Goal: Find specific page/section: Find specific page/section

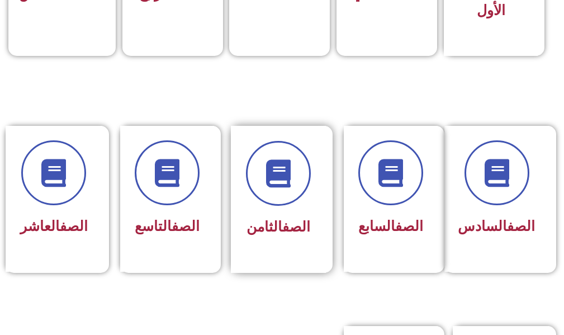
scroll to position [447, 0]
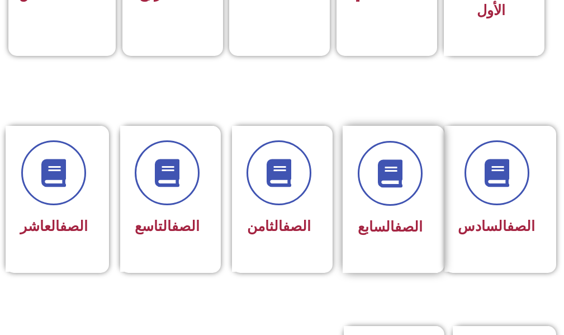
click at [370, 221] on span "الصف السابع" at bounding box center [390, 226] width 65 height 16
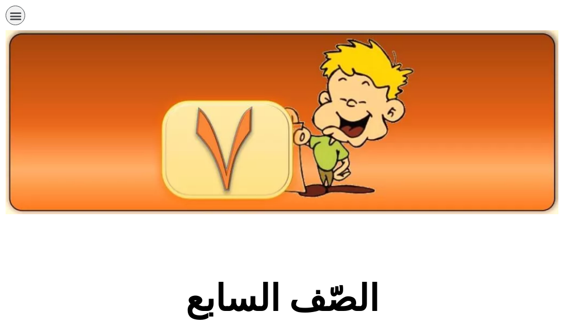
scroll to position [391, 0]
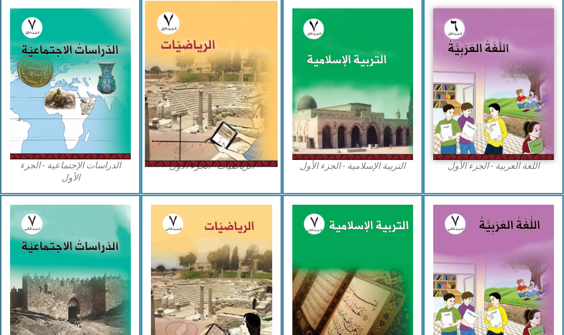
click at [203, 85] on img at bounding box center [211, 84] width 133 height 166
click at [202, 85] on img at bounding box center [211, 84] width 133 height 166
click at [190, 125] on img at bounding box center [211, 84] width 133 height 166
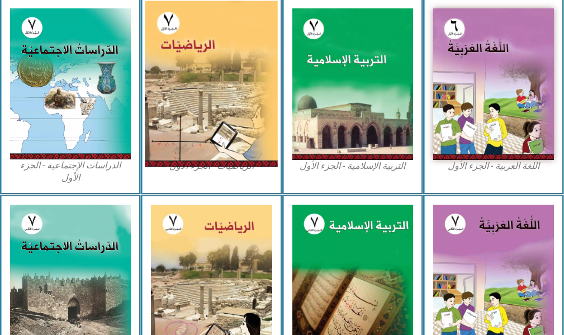
click at [190, 125] on img at bounding box center [211, 84] width 133 height 166
drag, startPoint x: 190, startPoint y: 125, endPoint x: 188, endPoint y: 132, distance: 6.9
click at [188, 132] on img at bounding box center [211, 84] width 133 height 166
click at [186, 122] on img at bounding box center [211, 84] width 133 height 166
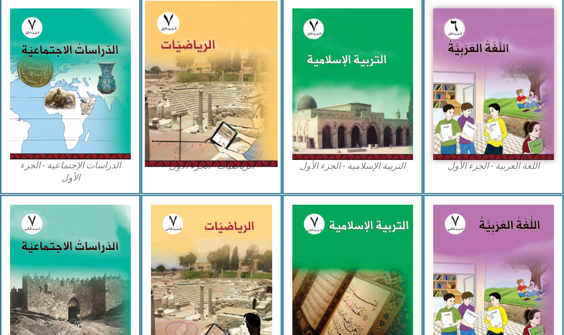
click at [188, 134] on img at bounding box center [211, 84] width 133 height 166
click at [184, 154] on img at bounding box center [211, 84] width 133 height 166
click at [194, 164] on img at bounding box center [211, 84] width 133 height 166
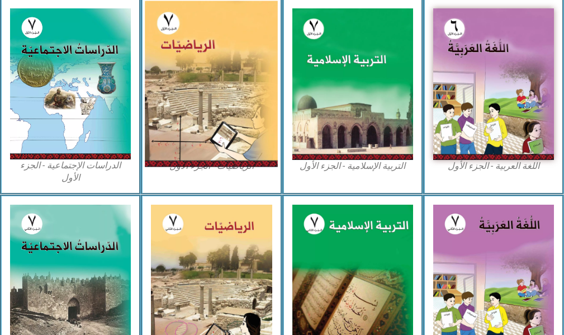
click at [194, 164] on img at bounding box center [211, 84] width 133 height 166
click at [194, 161] on img at bounding box center [211, 84] width 133 height 166
click at [194, 159] on img at bounding box center [211, 84] width 133 height 166
drag, startPoint x: 194, startPoint y: 159, endPoint x: 191, endPoint y: 154, distance: 6.5
click at [192, 156] on img at bounding box center [211, 84] width 133 height 166
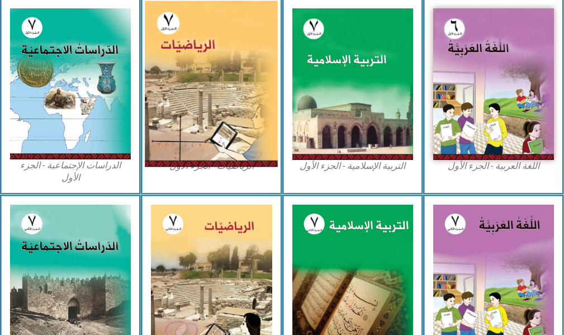
scroll to position [279, 0]
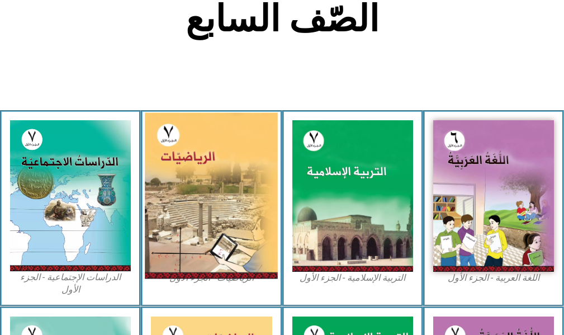
click at [182, 150] on img at bounding box center [211, 196] width 133 height 166
click at [182, 149] on img at bounding box center [211, 196] width 133 height 166
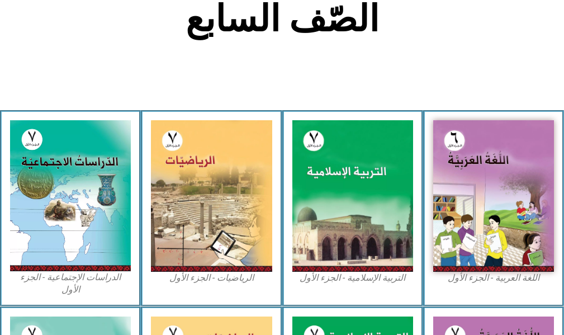
drag, startPoint x: 120, startPoint y: 117, endPoint x: 110, endPoint y: 111, distance: 12.1
click at [112, 121] on div "الدراسات الإجتماعية - الجزء الأول​" at bounding box center [70, 208] width 141 height 196
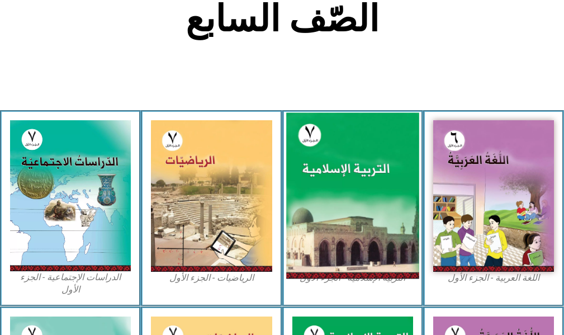
click at [307, 233] on img at bounding box center [352, 196] width 133 height 166
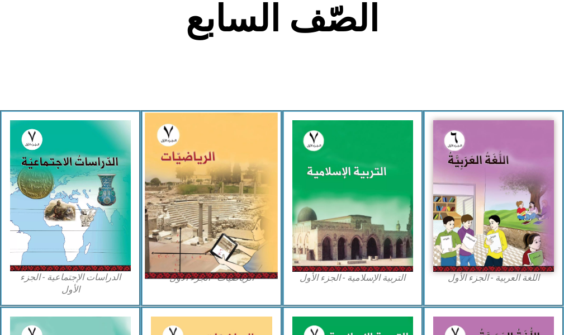
click at [259, 234] on img at bounding box center [211, 196] width 133 height 166
drag, startPoint x: 259, startPoint y: 234, endPoint x: 215, endPoint y: 254, distance: 48.5
click at [241, 248] on img at bounding box center [211, 196] width 133 height 166
click at [207, 258] on img at bounding box center [211, 196] width 133 height 166
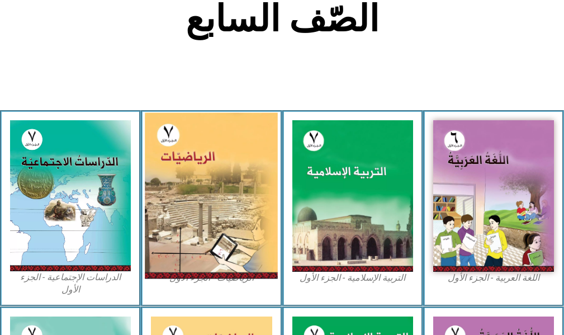
click at [207, 255] on img at bounding box center [211, 196] width 133 height 166
drag, startPoint x: 206, startPoint y: 140, endPoint x: 209, endPoint y: 146, distance: 7.3
click at [206, 141] on img at bounding box center [211, 196] width 133 height 166
click at [199, 189] on img at bounding box center [211, 196] width 133 height 166
click at [199, 191] on img at bounding box center [211, 196] width 133 height 166
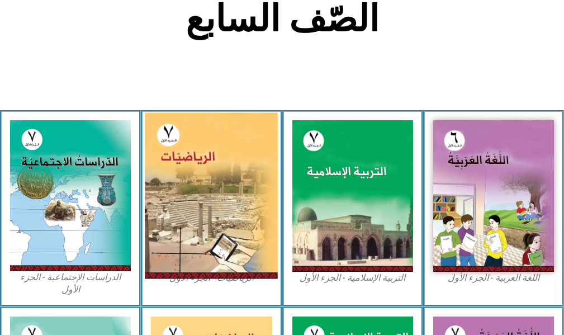
click at [199, 191] on img at bounding box center [211, 196] width 133 height 166
click at [201, 194] on img at bounding box center [211, 196] width 133 height 166
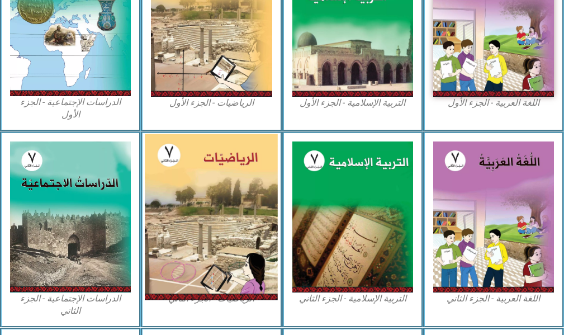
scroll to position [287, 0]
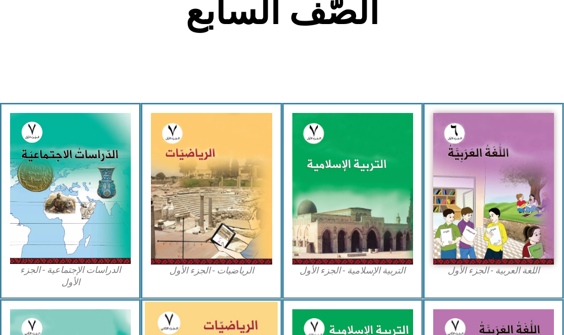
click at [206, 186] on img at bounding box center [211, 188] width 121 height 151
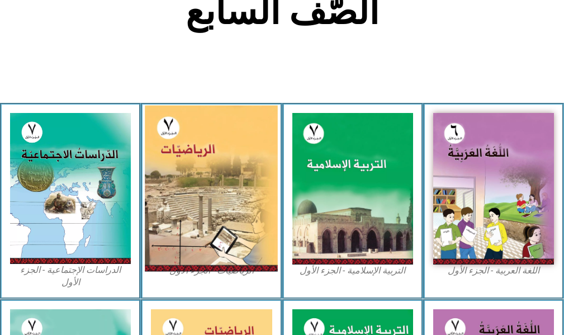
click at [203, 186] on img at bounding box center [211, 189] width 133 height 166
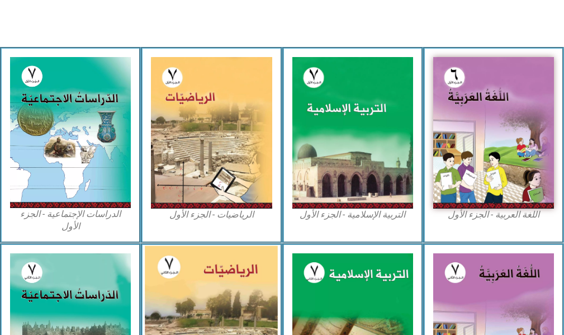
scroll to position [398, 0]
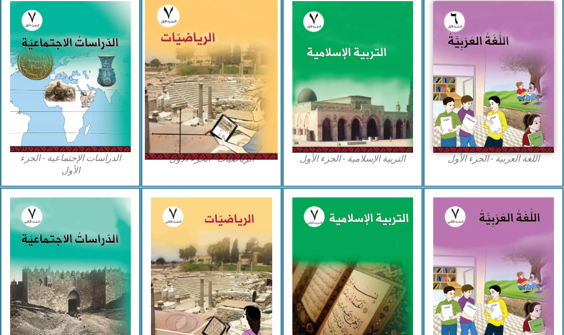
click at [200, 65] on img at bounding box center [211, 77] width 133 height 166
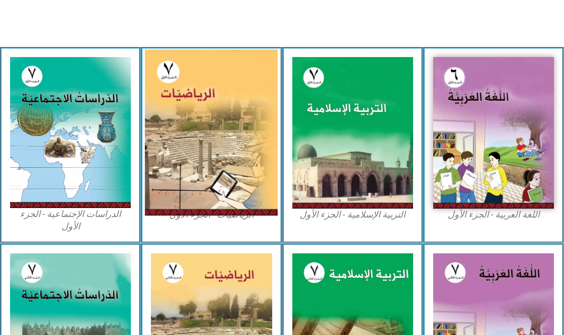
scroll to position [287, 0]
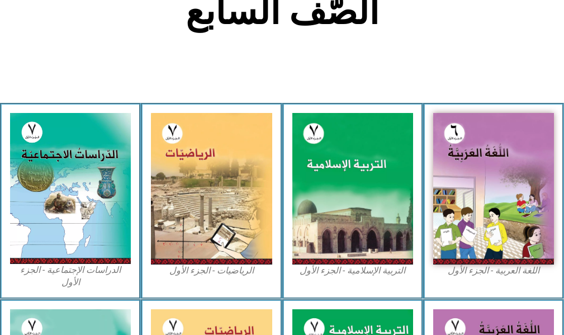
click at [202, 274] on div "الرياضيات - الجزء الأول​" at bounding box center [211, 201] width 141 height 196
click at [202, 272] on figcaption "الرياضيات - الجزء الأول​" at bounding box center [211, 270] width 121 height 12
click at [202, 270] on figcaption "الرياضيات - الجزء الأول​" at bounding box center [211, 270] width 121 height 12
click at [202, 269] on figcaption "الرياضيات - الجزء الأول​" at bounding box center [211, 270] width 121 height 12
drag, startPoint x: 207, startPoint y: 273, endPoint x: 215, endPoint y: 270, distance: 8.8
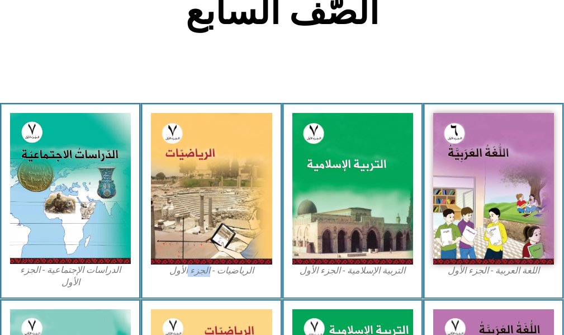
click at [208, 272] on figcaption "الرياضيات - الجزء الأول​" at bounding box center [211, 270] width 121 height 12
click at [221, 269] on figcaption "الرياضيات - الجزء الأول​" at bounding box center [211, 270] width 121 height 12
click at [221, 268] on figcaption "الرياضيات - الجزء الأول​" at bounding box center [211, 270] width 121 height 12
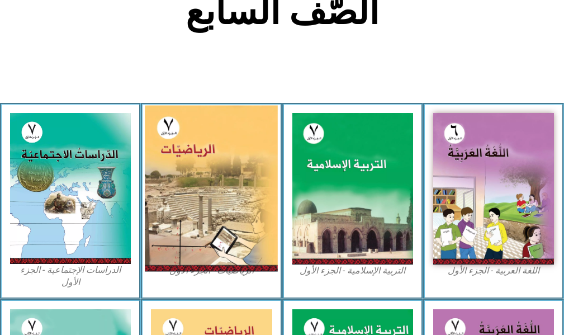
click at [219, 259] on img at bounding box center [211, 189] width 133 height 166
click at [216, 254] on img at bounding box center [211, 189] width 133 height 166
click at [217, 255] on img at bounding box center [211, 189] width 133 height 166
click at [211, 236] on img at bounding box center [211, 189] width 133 height 166
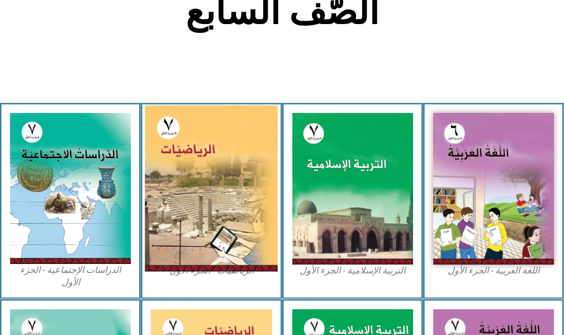
click at [220, 241] on img at bounding box center [211, 189] width 133 height 166
click at [220, 233] on img at bounding box center [211, 189] width 133 height 166
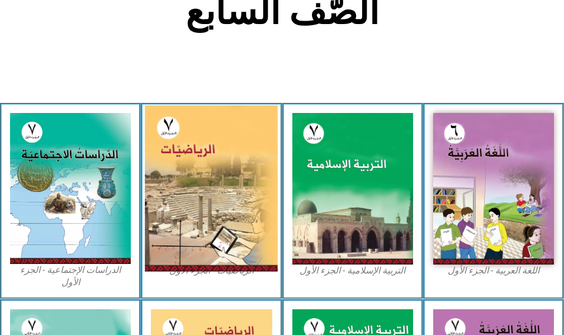
drag, startPoint x: 220, startPoint y: 233, endPoint x: 217, endPoint y: 240, distance: 7.1
click at [217, 240] on img at bounding box center [211, 189] width 133 height 166
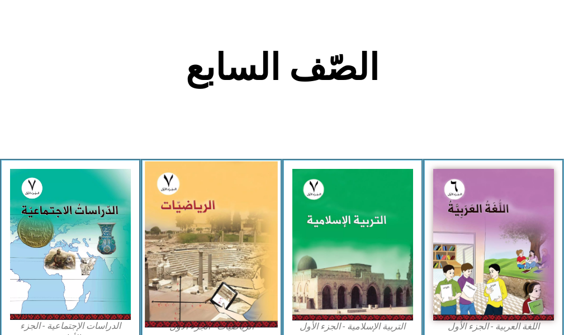
click at [217, 240] on img at bounding box center [211, 244] width 133 height 166
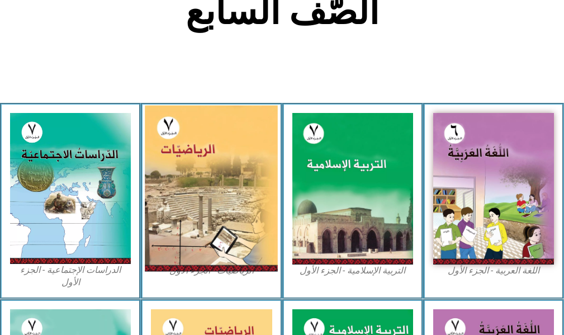
click at [198, 244] on img at bounding box center [211, 189] width 133 height 166
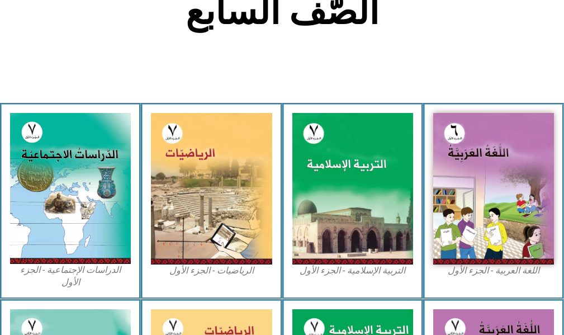
click at [250, 276] on figcaption "الرياضيات - الجزء الأول​" at bounding box center [211, 270] width 121 height 12
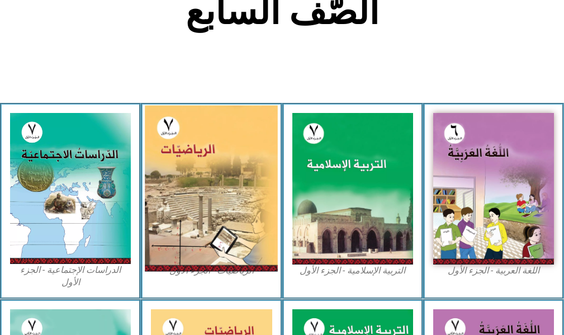
click at [168, 222] on img at bounding box center [211, 189] width 133 height 166
click at [170, 223] on img at bounding box center [211, 189] width 133 height 166
click at [186, 145] on img at bounding box center [211, 189] width 133 height 166
click at [187, 161] on img at bounding box center [211, 189] width 133 height 166
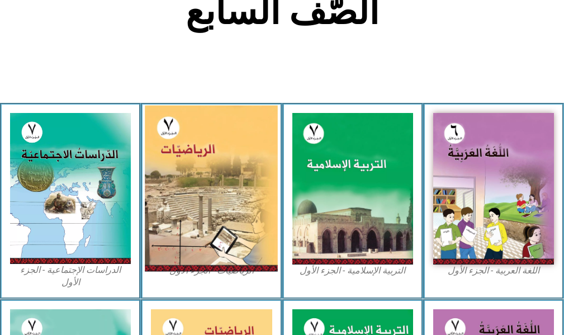
click at [180, 166] on img at bounding box center [211, 189] width 133 height 166
drag, startPoint x: 180, startPoint y: 166, endPoint x: 201, endPoint y: 180, distance: 25.4
click at [201, 180] on img at bounding box center [211, 189] width 133 height 166
drag, startPoint x: 197, startPoint y: 199, endPoint x: 189, endPoint y: 207, distance: 11.1
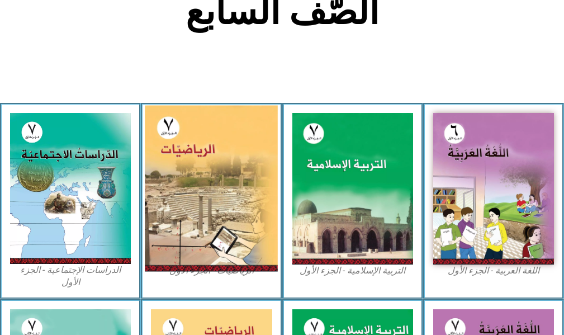
click at [197, 199] on img at bounding box center [211, 189] width 133 height 166
click at [188, 208] on img at bounding box center [211, 189] width 133 height 166
click at [217, 211] on img at bounding box center [211, 189] width 133 height 166
click at [257, 191] on img at bounding box center [211, 189] width 133 height 166
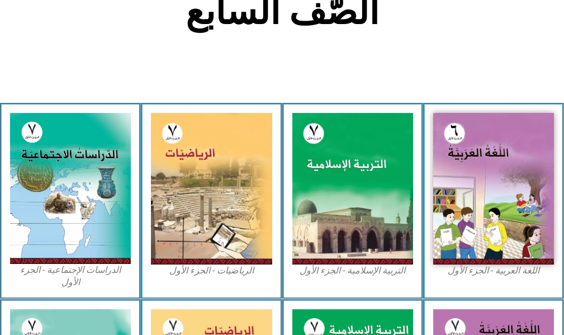
click at [226, 273] on figcaption "الرياضيات - الجزء الأول​" at bounding box center [211, 270] width 121 height 12
click at [200, 273] on figcaption "الرياضيات - الجزء الأول​" at bounding box center [211, 270] width 121 height 12
click at [199, 270] on figcaption "الرياضيات - الجزء الأول​" at bounding box center [211, 270] width 121 height 12
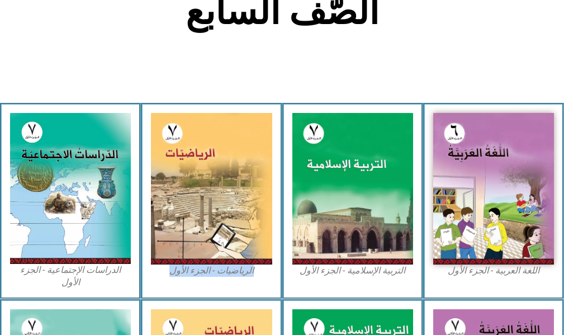
drag, startPoint x: 199, startPoint y: 270, endPoint x: 216, endPoint y: 267, distance: 17.8
click at [202, 270] on figcaption "الرياضيات - الجزء الأول​" at bounding box center [211, 270] width 121 height 12
click at [217, 267] on figcaption "الرياضيات - الجزء الأول​" at bounding box center [211, 270] width 121 height 12
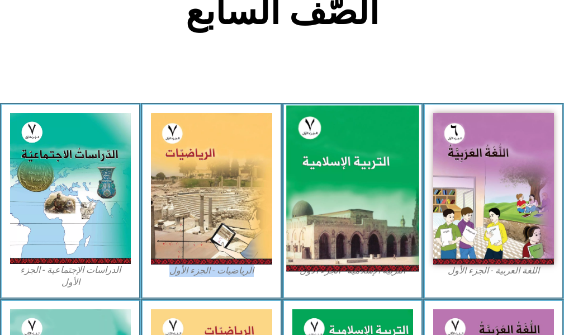
click at [379, 214] on img at bounding box center [352, 189] width 133 height 166
click at [376, 214] on img at bounding box center [352, 189] width 133 height 166
drag, startPoint x: 376, startPoint y: 214, endPoint x: 407, endPoint y: 211, distance: 32.0
click at [411, 216] on img at bounding box center [352, 189] width 133 height 166
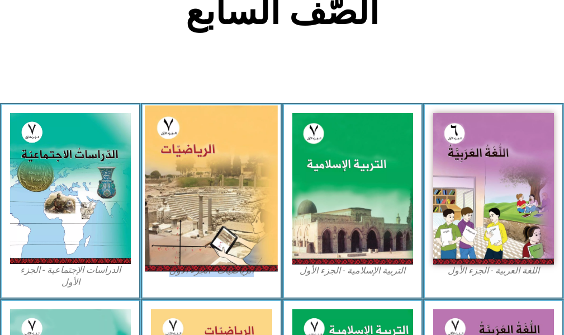
click at [232, 234] on img at bounding box center [211, 189] width 133 height 166
click at [216, 212] on img at bounding box center [211, 189] width 133 height 166
click at [235, 231] on img at bounding box center [211, 189] width 133 height 166
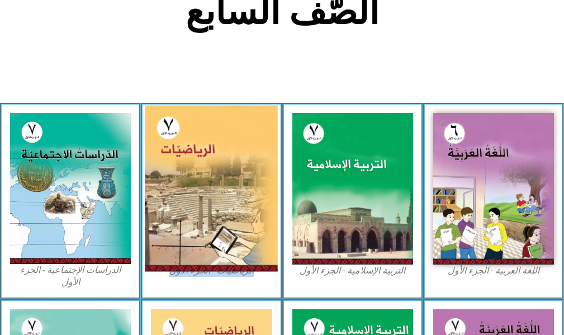
click at [235, 231] on img at bounding box center [211, 189] width 133 height 166
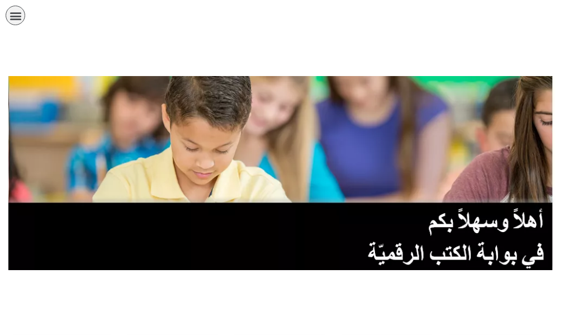
scroll to position [447, 0]
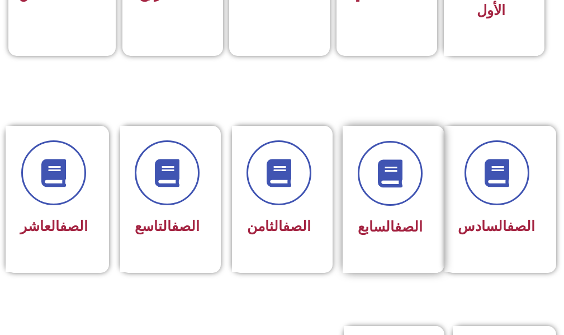
click at [414, 202] on div at bounding box center [390, 173] width 65 height 65
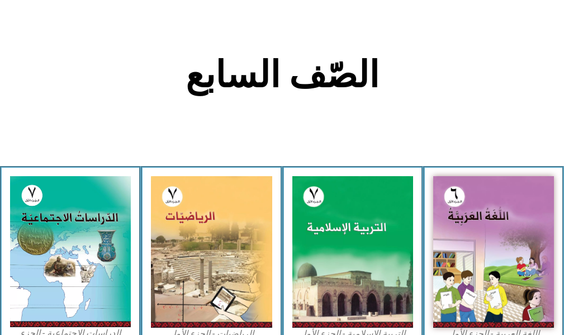
scroll to position [279, 0]
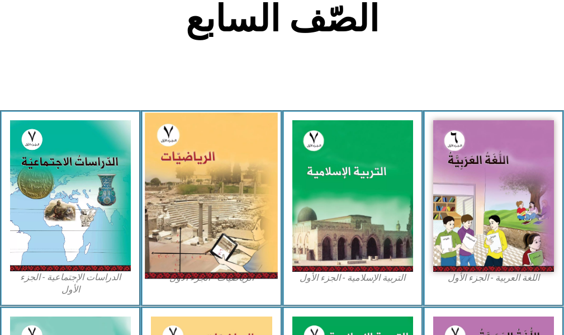
click at [251, 226] on img at bounding box center [211, 196] width 133 height 166
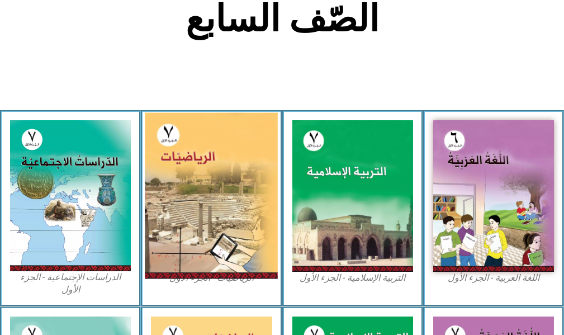
drag, startPoint x: 251, startPoint y: 226, endPoint x: 273, endPoint y: 201, distance: 34.1
click at [271, 206] on img at bounding box center [211, 196] width 133 height 166
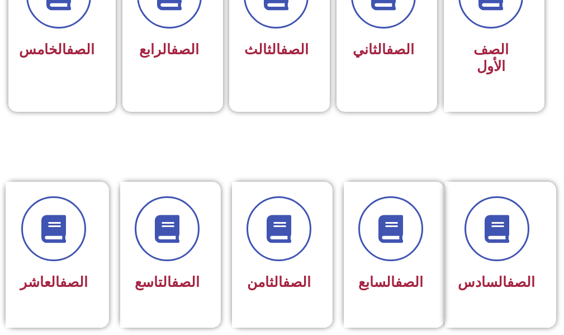
scroll to position [388, 0]
